Goal: Task Accomplishment & Management: Manage account settings

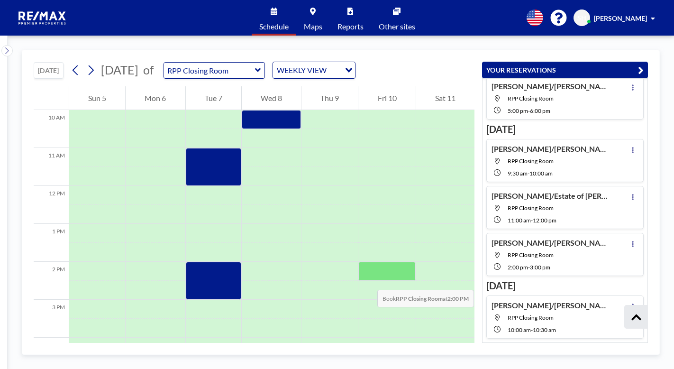
scroll to position [474, 0]
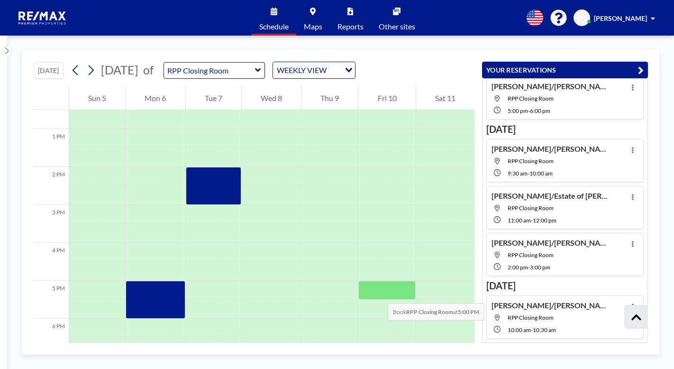
click at [378, 293] on div at bounding box center [386, 290] width 57 height 19
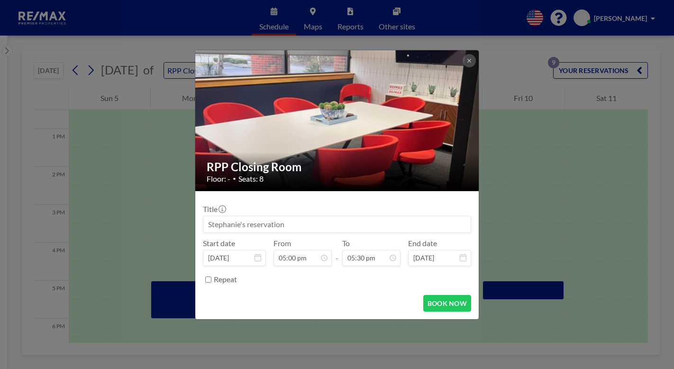
click at [387, 224] on input at bounding box center [336, 224] width 267 height 16
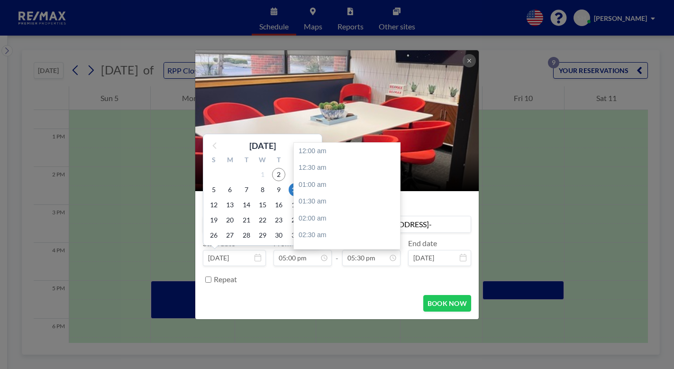
scroll to position [591, 0]
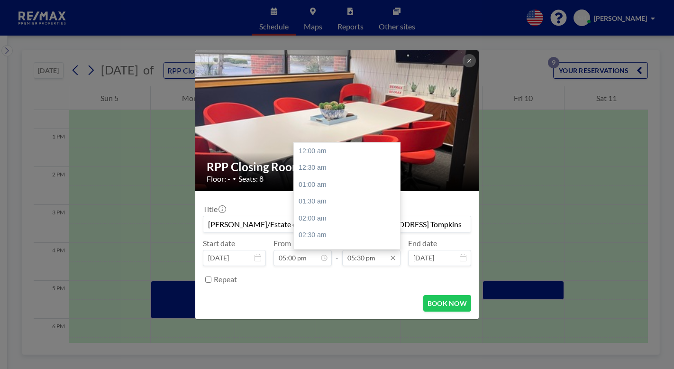
click at [358, 258] on input "05:30 pm" at bounding box center [371, 258] width 58 height 16
click at [325, 174] on div "06:00 pm" at bounding box center [349, 167] width 111 height 17
type input "[PERSON_NAME]/Estate of [PERSON_NAME]-[STREET_ADDRESS] Tompkins"
type input "06:00 pm"
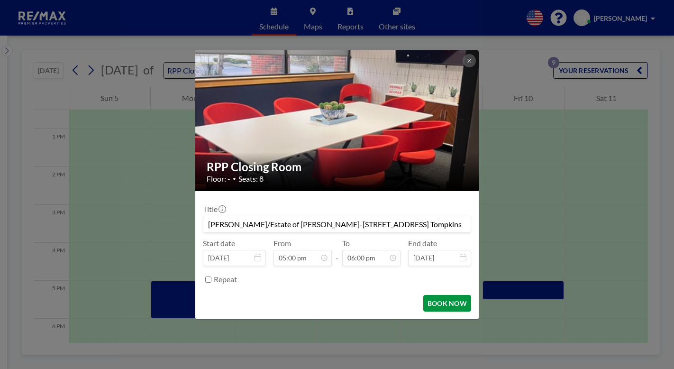
scroll to position [607, 0]
click at [445, 308] on button "BOOK NOW" at bounding box center [447, 303] width 48 height 17
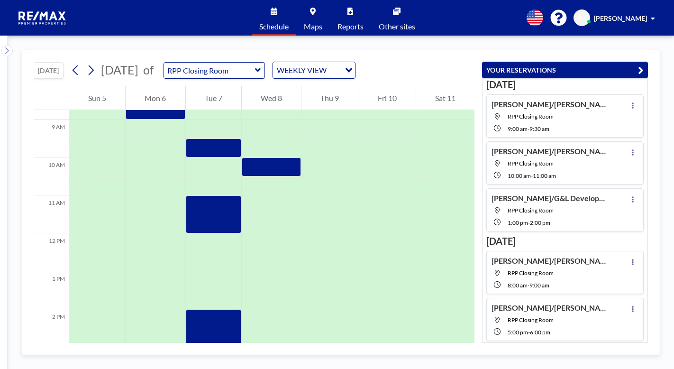
click at [216, 49] on div "[DATE] [DATE] of RPP Closing Room WEEKLY VIEW Loading... 12 AM 1 AM 2 AM 3 AM 4…" at bounding box center [341, 202] width 666 height 333
click at [631, 106] on icon at bounding box center [633, 105] width 4 height 6
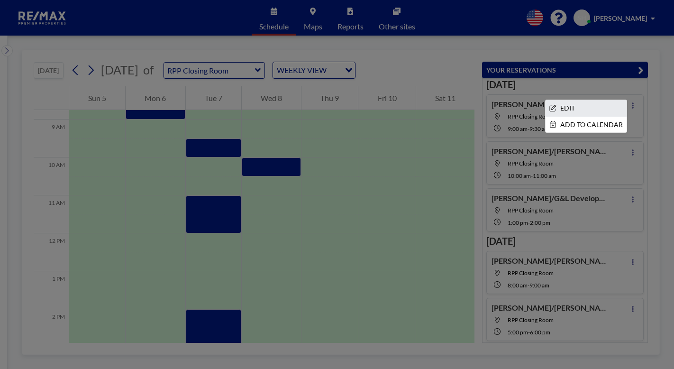
click at [566, 110] on li "EDIT" at bounding box center [586, 108] width 81 height 16
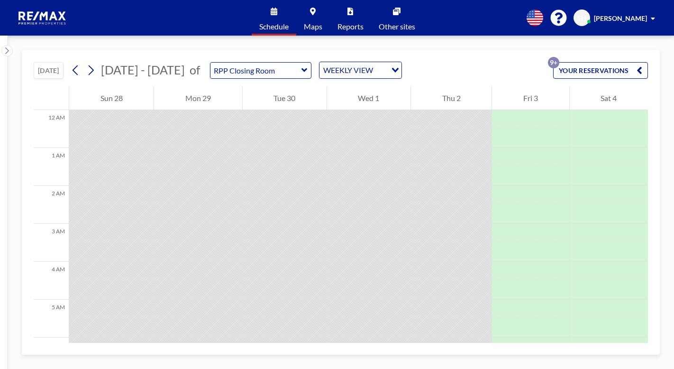
click at [568, 73] on button "YOUR RESERVATIONS 9+" at bounding box center [600, 70] width 95 height 17
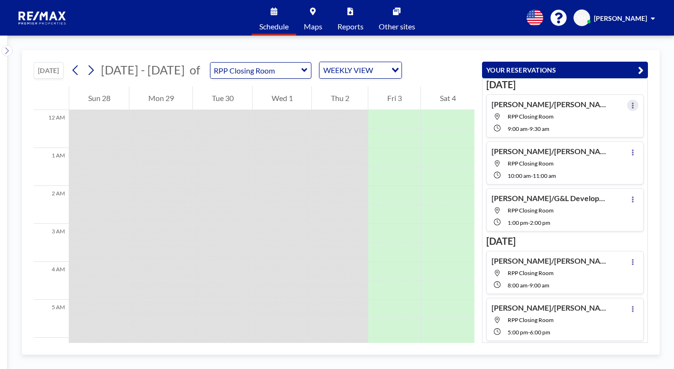
click at [627, 104] on button at bounding box center [632, 105] width 11 height 11
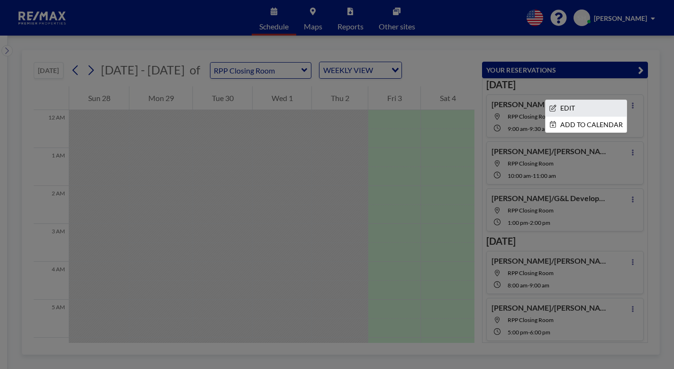
click at [561, 109] on li "EDIT" at bounding box center [586, 108] width 81 height 16
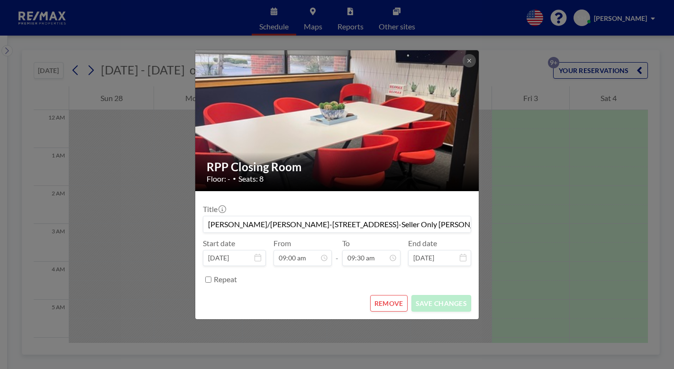
click at [399, 306] on button "REMOVE" at bounding box center [388, 303] width 37 height 17
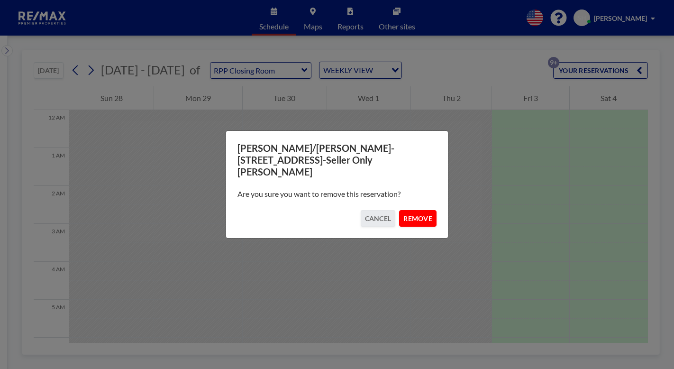
click at [416, 211] on button "REMOVE" at bounding box center [417, 218] width 37 height 17
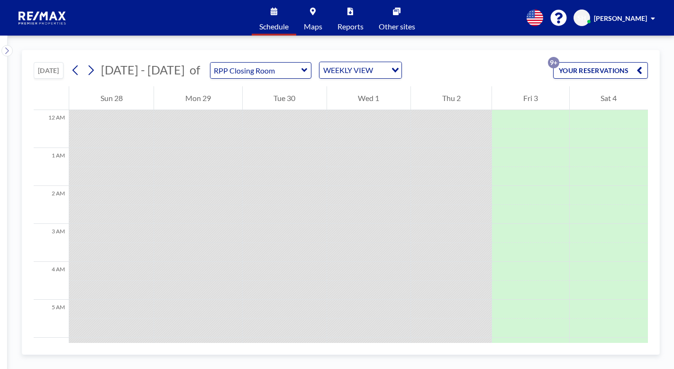
click at [568, 70] on button "YOUR RESERVATIONS 9+" at bounding box center [600, 70] width 95 height 17
